Goal: Find contact information: Find contact information

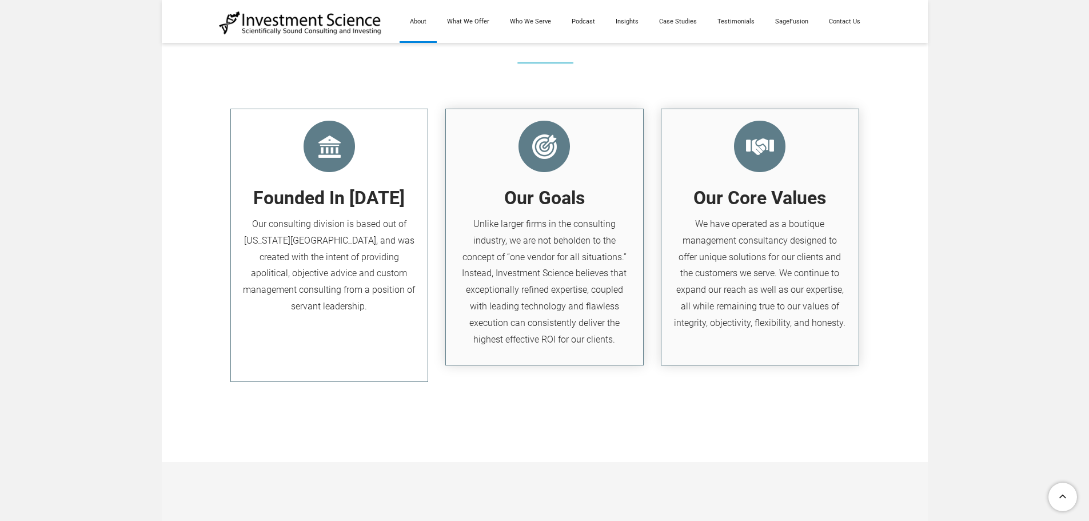
scroll to position [1600, 0]
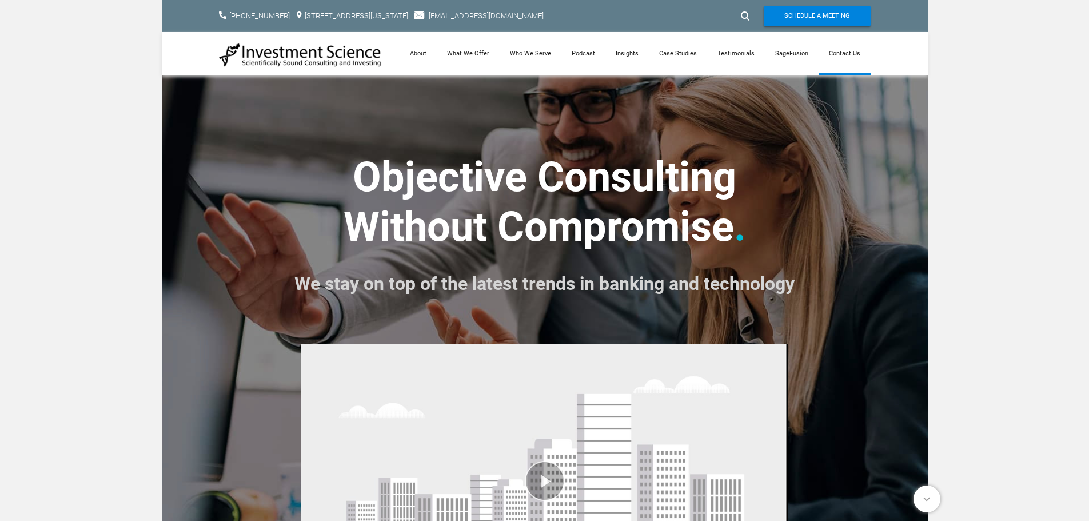
click at [851, 49] on link "Contact Us" at bounding box center [844, 53] width 52 height 43
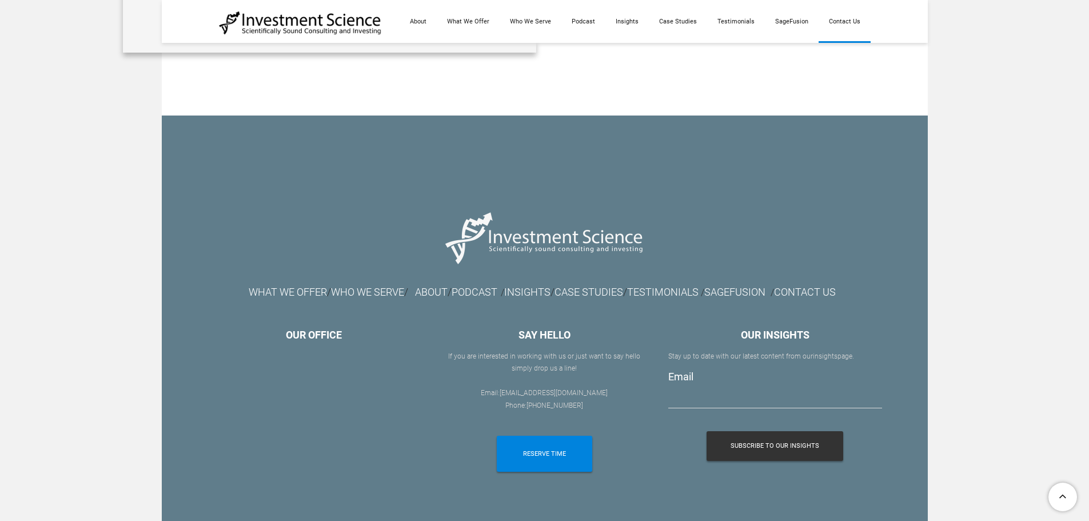
scroll to position [1199, 0]
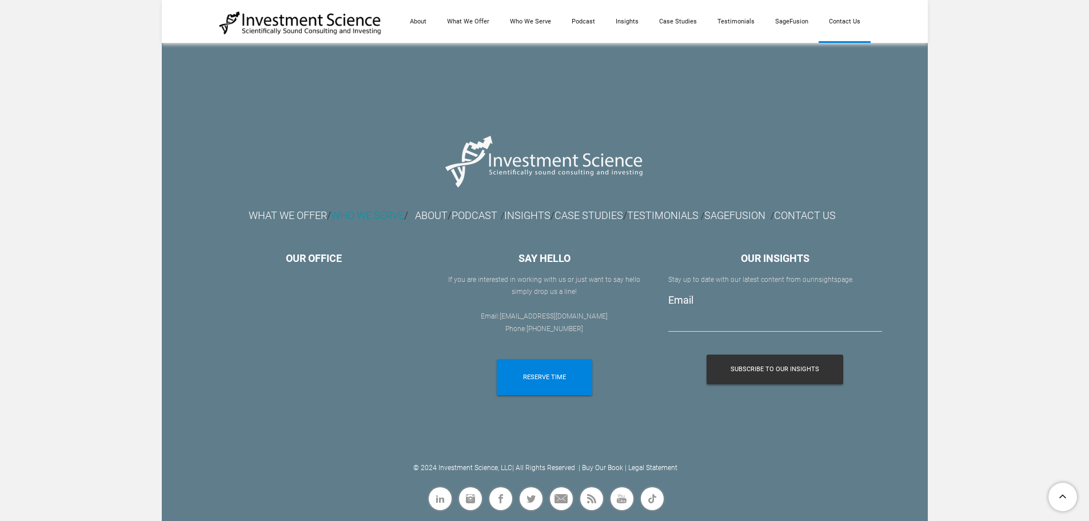
click at [351, 221] on font "WHO WE SERVE" at bounding box center [367, 215] width 73 height 12
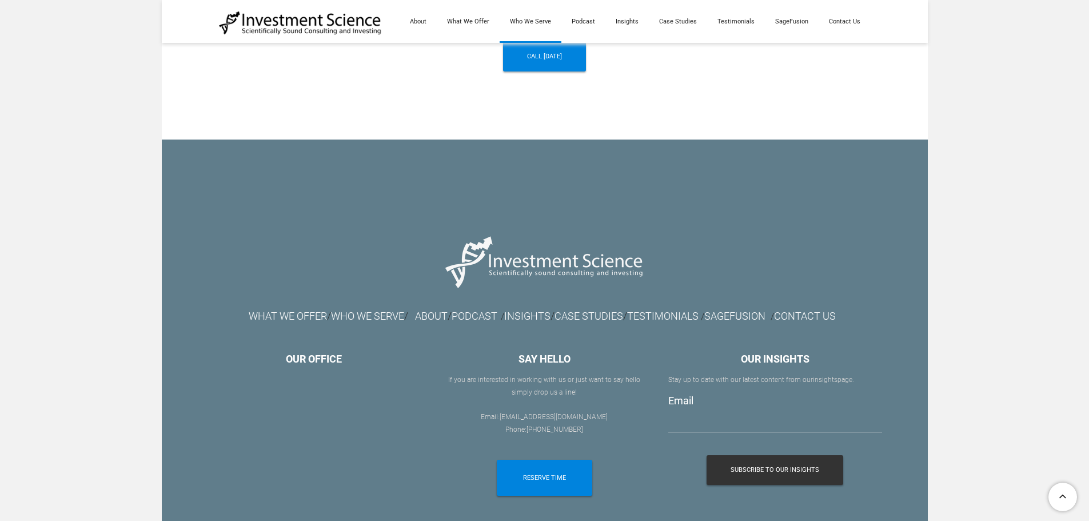
scroll to position [1323, 0]
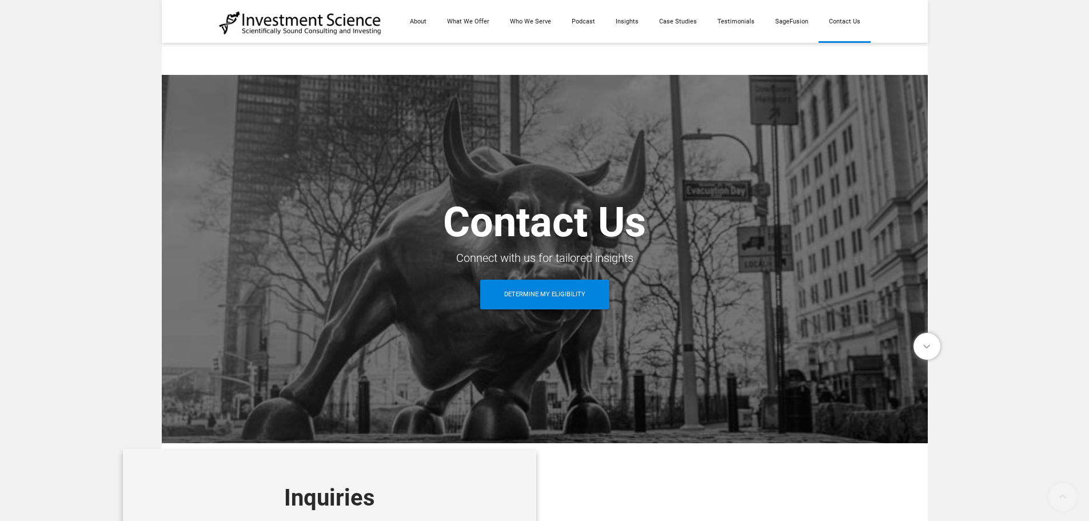
scroll to position [1199, 0]
